Goal: Transaction & Acquisition: Purchase product/service

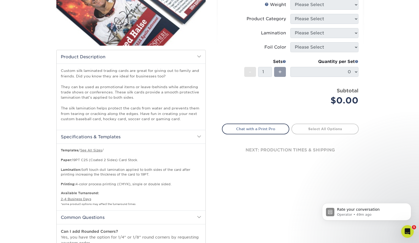
scroll to position [73, 0]
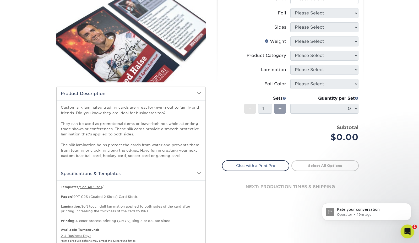
click at [410, 227] on div "Open Intercom Messenger" at bounding box center [406, 230] width 17 height 17
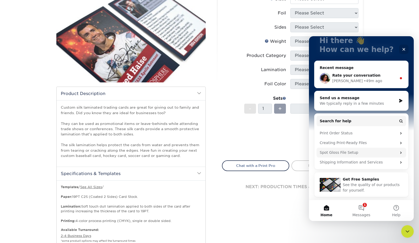
scroll to position [37, 0]
click at [365, 76] on span "Rate your conversation" at bounding box center [356, 75] width 48 height 4
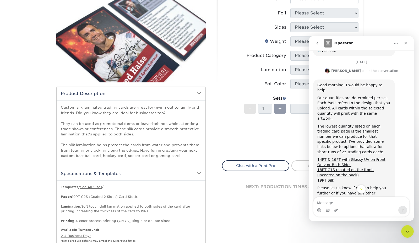
scroll to position [103, 0]
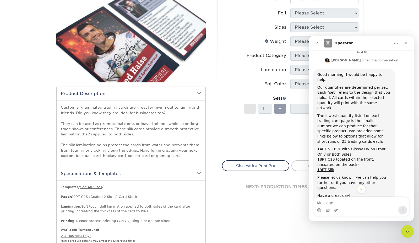
click at [329, 157] on link "18PT C1S (coated on the front, uncoated on the back)" at bounding box center [346, 161] width 57 height 9
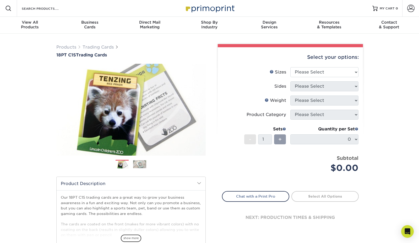
click at [138, 163] on img at bounding box center [139, 164] width 13 height 8
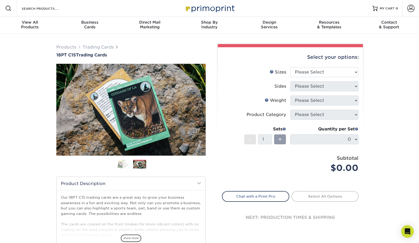
click at [128, 165] on img at bounding box center [122, 163] width 13 height 9
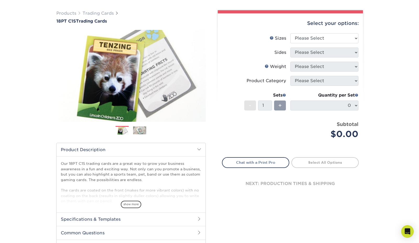
scroll to position [34, 0]
click at [134, 203] on span "show more" at bounding box center [131, 203] width 20 height 7
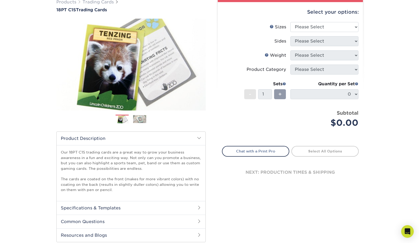
scroll to position [46, 0]
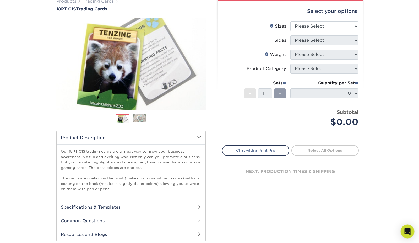
click at [405, 228] on div "Open Intercom Messenger" at bounding box center [408, 231] width 14 height 14
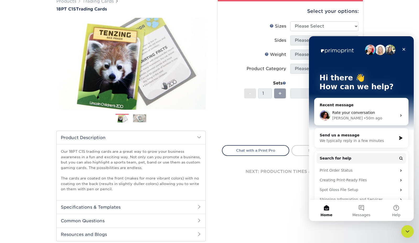
scroll to position [0, 0]
click at [364, 118] on div "• 50m ago" at bounding box center [373, 118] width 18 height 6
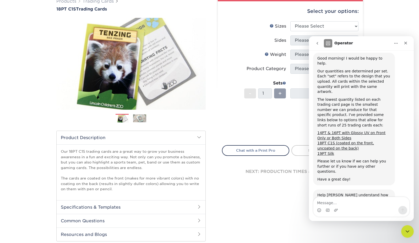
scroll to position [119, 0]
click at [326, 152] on link "19PT Silk" at bounding box center [326, 154] width 17 height 4
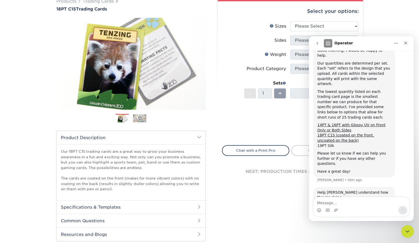
scroll to position [131, 0]
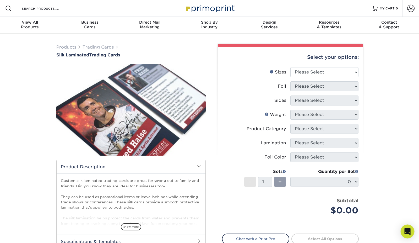
click at [411, 230] on icon "Open Intercom Messenger" at bounding box center [407, 231] width 7 height 7
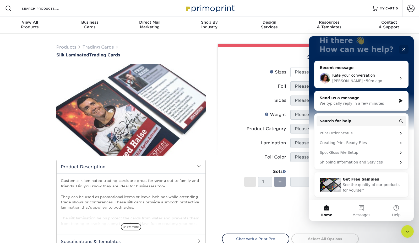
scroll to position [37, 0]
click at [361, 78] on div "Rate your conversation" at bounding box center [364, 76] width 65 height 6
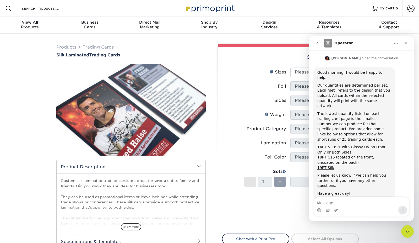
scroll to position [126, 0]
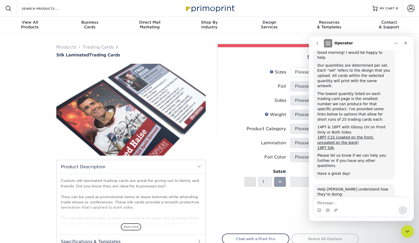
click at [341, 125] on link "14PT & 16PT with Glossy UV on Front Only or Both Sides" at bounding box center [352, 129] width 68 height 9
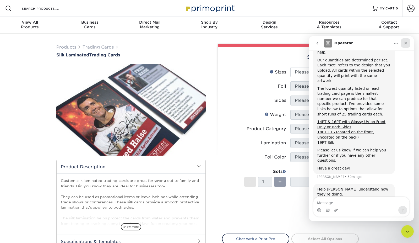
click at [406, 44] on icon "Close" at bounding box center [406, 43] width 4 height 4
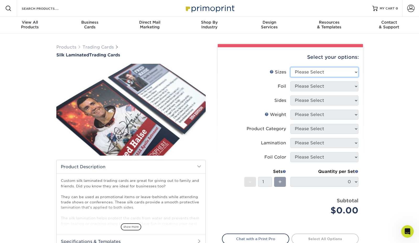
select select "2.50x3.50"
select select "0"
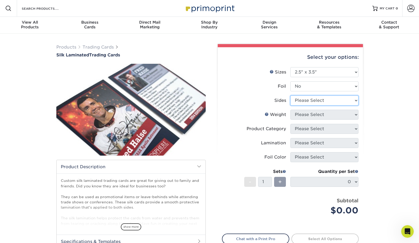
select select "13abbda7-1d64-4f25-8bb2-c179b224825d"
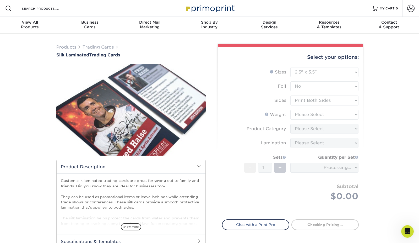
click at [315, 112] on form "Sizes Help Sizes Please Select 2.5" x 3.5" Foil Please Select No Yes -" at bounding box center [290, 140] width 137 height 146
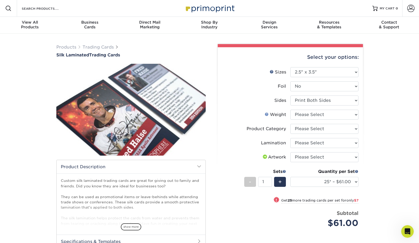
click at [267, 114] on link "Weight Help" at bounding box center [267, 114] width 4 height 4
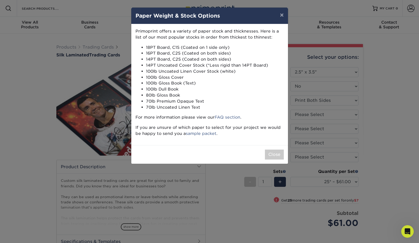
scroll to position [0, 0]
drag, startPoint x: 165, startPoint y: 31, endPoint x: 189, endPoint y: 30, distance: 23.1
click at [189, 30] on p "Primoprint offers a variety of paper stock and thicknesses. Here is a list of o…" at bounding box center [210, 34] width 148 height 12
drag, startPoint x: 156, startPoint y: 36, endPoint x: 199, endPoint y: 35, distance: 43.0
click at [200, 36] on p "Primoprint offers a variety of paper stock and thicknesses. Here is a list of o…" at bounding box center [210, 34] width 148 height 12
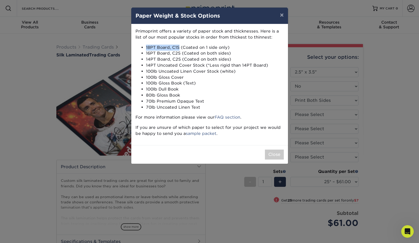
drag, startPoint x: 146, startPoint y: 46, endPoint x: 178, endPoint y: 48, distance: 32.3
click at [178, 48] on ul "18PT Board, C1S (Coated on 1 side only) 16PT Board, C2S (Coated on both sides) …" at bounding box center [210, 78] width 148 height 66
click at [286, 14] on button "×" at bounding box center [282, 15] width 12 height 15
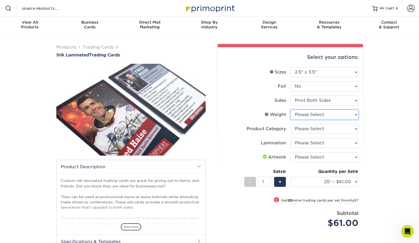
select select "16PT"
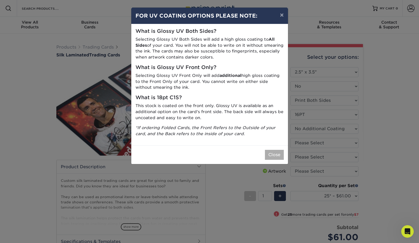
click at [273, 150] on button "Close" at bounding box center [274, 155] width 19 height 10
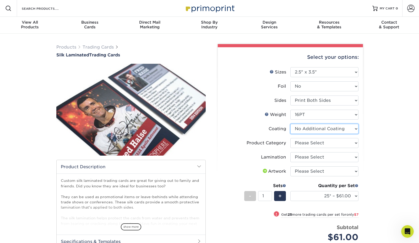
select select "-1"
select select
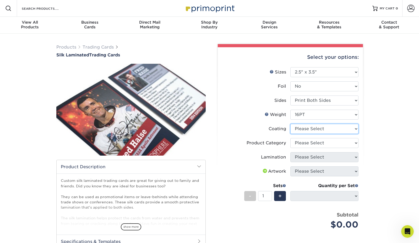
select select "3e7618de-abca-4bda-9f97-8b9129e913d8"
select select "-1"
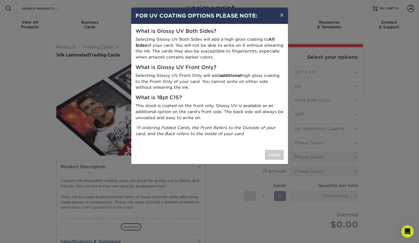
click at [302, 141] on div "× FOR UV COATING OPTIONS PLEASE NOTE: What is Glossy UV Both Sides? Selecting G…" at bounding box center [209, 121] width 419 height 243
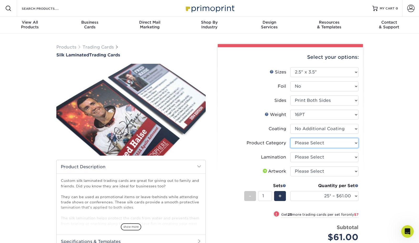
select select "c2f9bce9-36c2-409d-b101-c29d9d031e18"
select select "ccacb42f-45f7-42d3-bbd3-7c8421cf37f0"
